Goal: Information Seeking & Learning: Learn about a topic

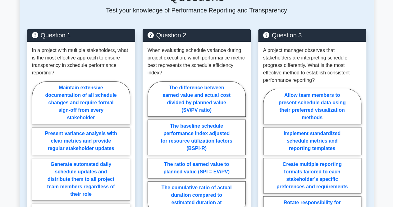
scroll to position [269, 0]
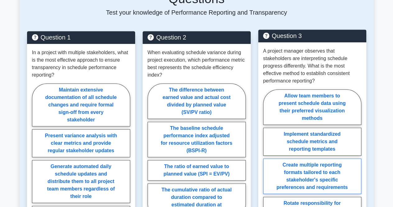
click at [299, 183] on label "Create multiple reporting formats tailored to each stakeholder's specific prefe…" at bounding box center [312, 175] width 98 height 35
click at [267, 164] on input "Create multiple reporting formats tailored to each stakeholder's specific prefe…" at bounding box center [265, 162] width 4 height 4
radio input "true"
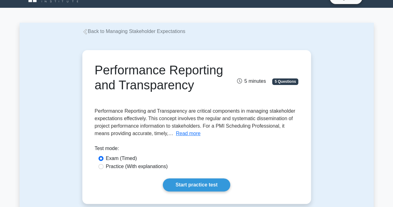
scroll to position [12, 0]
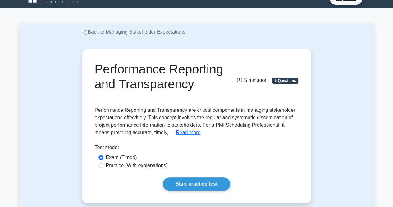
click at [286, 167] on div "Practice (With explanations)" at bounding box center [197, 165] width 196 height 7
click at [189, 132] on button "Read more" at bounding box center [188, 132] width 25 height 7
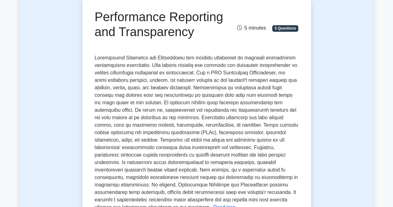
scroll to position [64, 0]
click at [201, 88] on span at bounding box center [197, 132] width 204 height 155
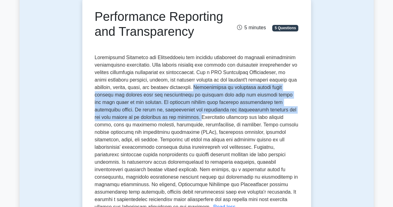
drag, startPoint x: 201, startPoint y: 88, endPoint x: 167, endPoint y: 118, distance: 45.6
click at [167, 118] on span at bounding box center [197, 132] width 204 height 155
copy span "Transparency in reporting builds trust between the project team and stakeholder…"
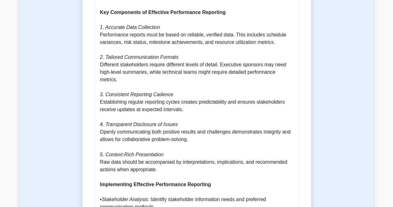
scroll to position [436, 0]
